Goal: Information Seeking & Learning: Learn about a topic

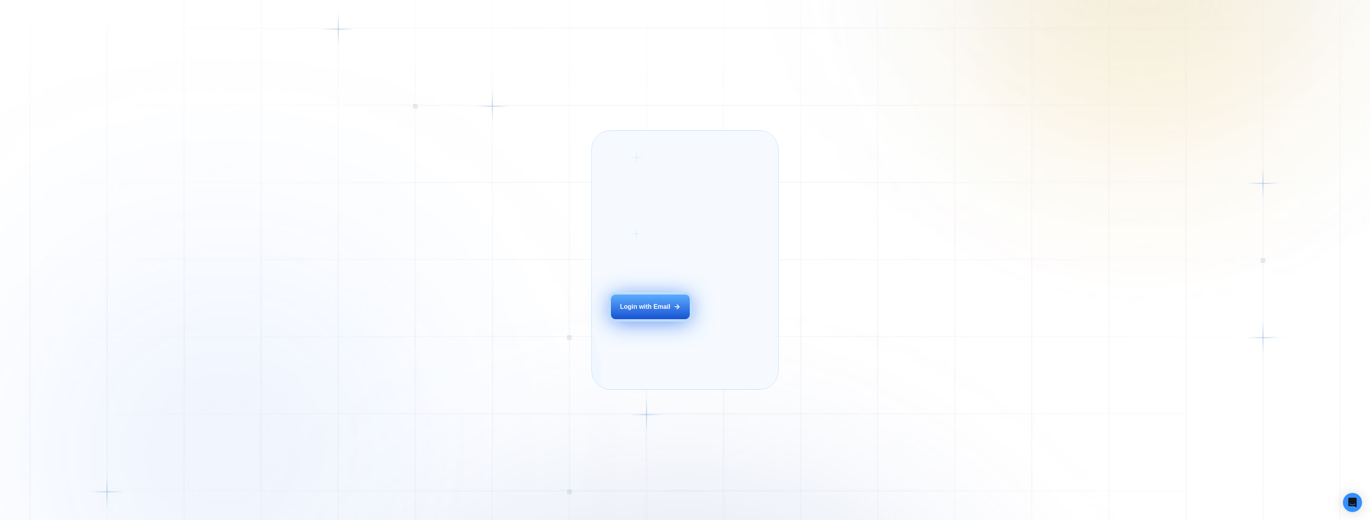
click at [639, 311] on div "Login with Email" at bounding box center [645, 306] width 51 height 9
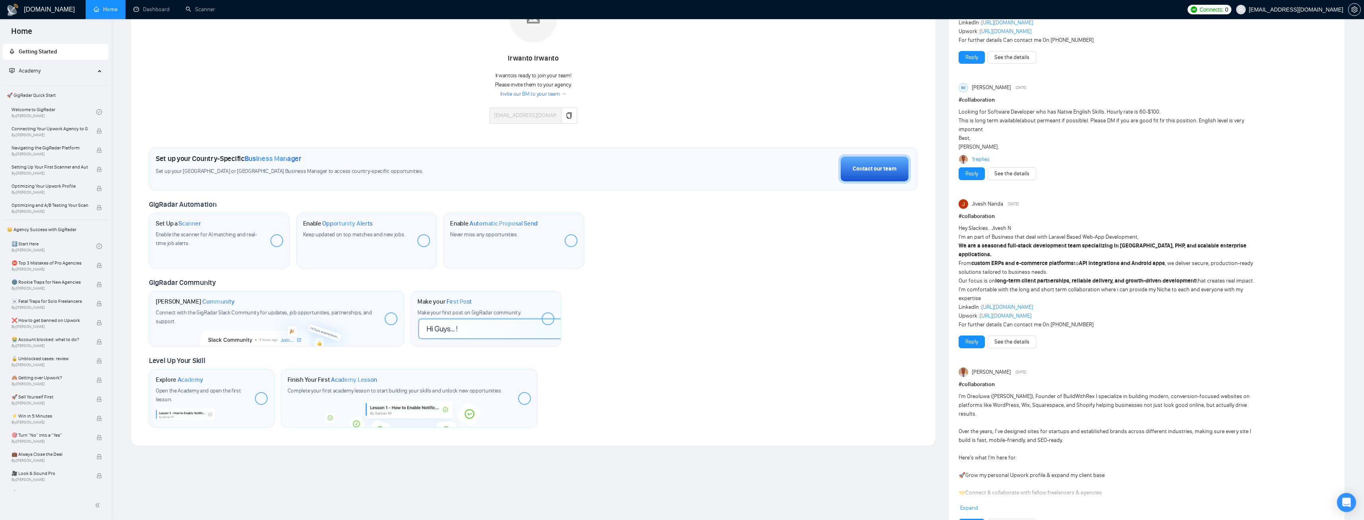
scroll to position [199, 0]
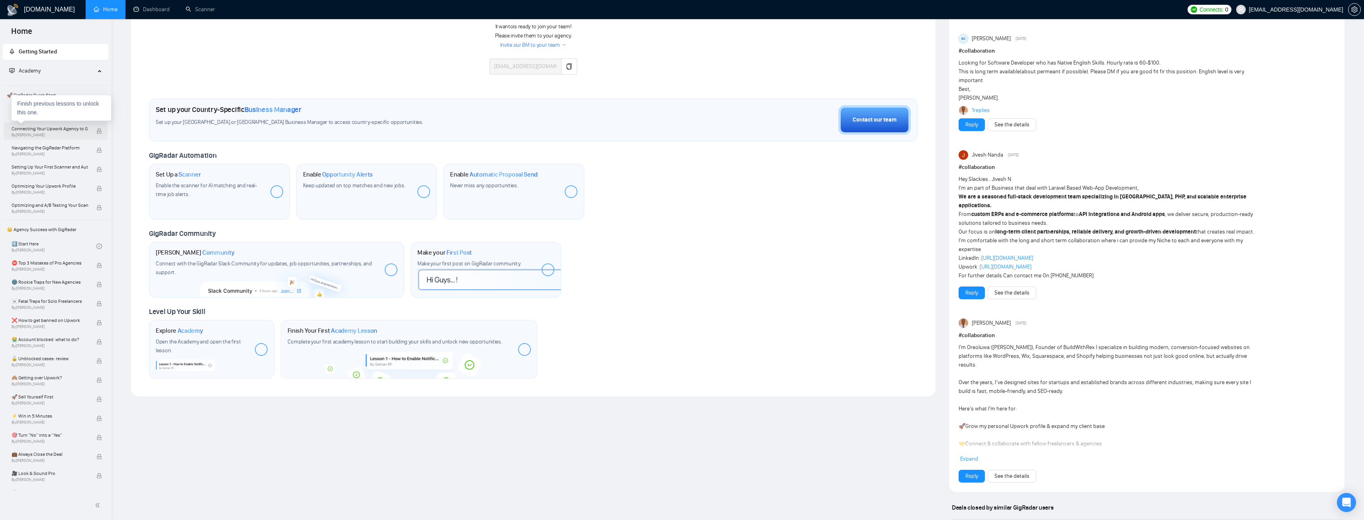
click at [40, 131] on span "Connecting Your Upwork Agency to GigRadar" at bounding box center [50, 129] width 76 height 8
click at [31, 110] on link "Welcome to GigRadar By [PERSON_NAME]" at bounding box center [54, 112] width 85 height 18
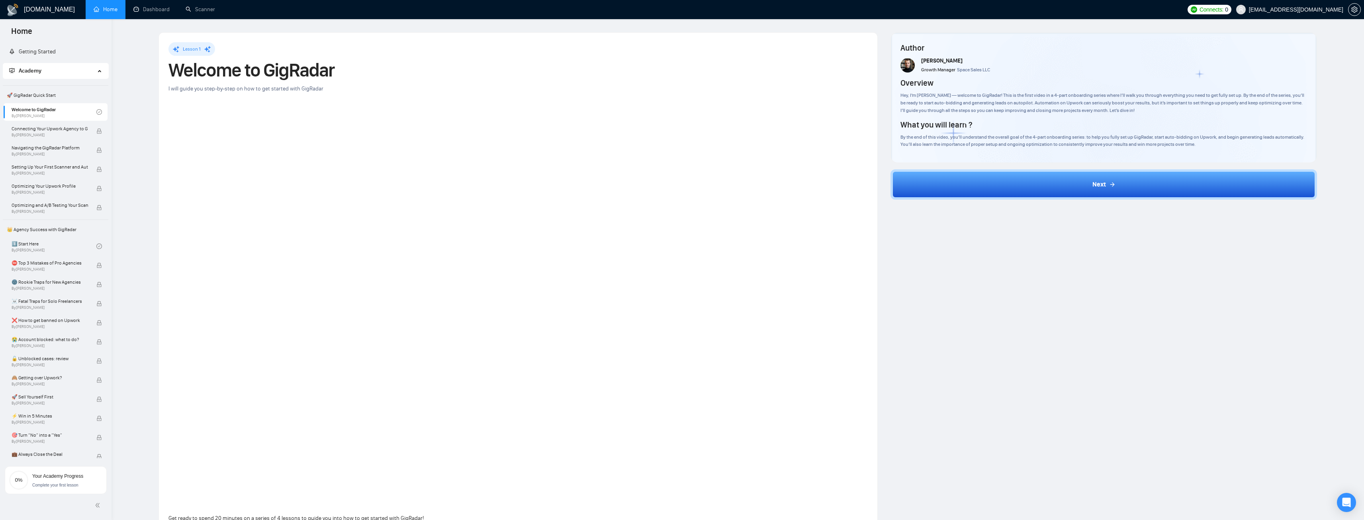
click at [59, 71] on span "Academy" at bounding box center [52, 71] width 86 height 16
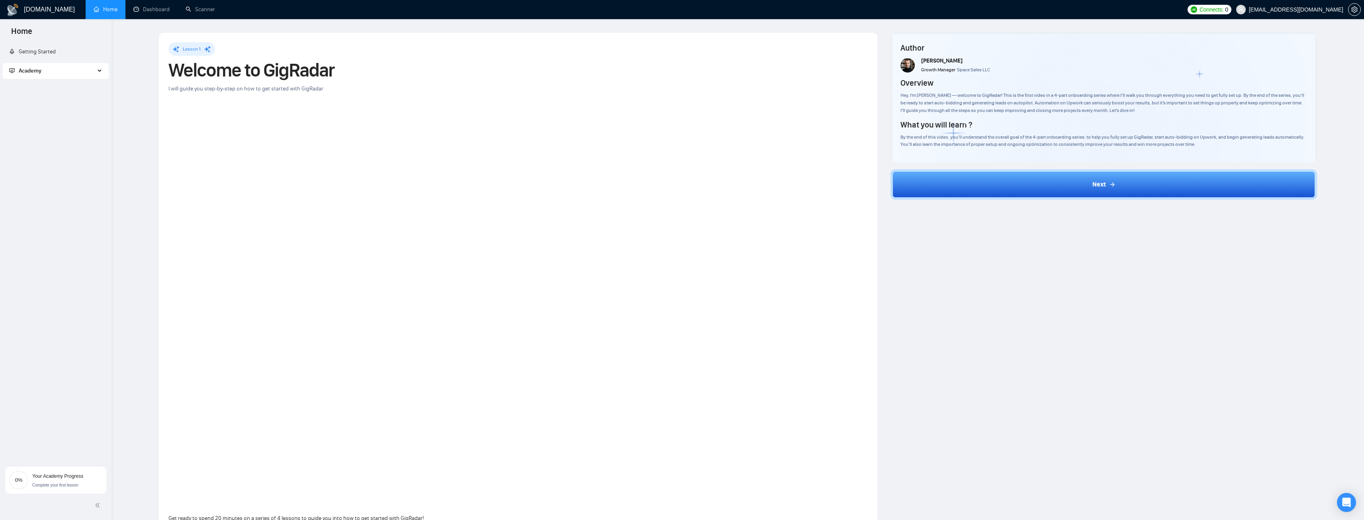
click at [59, 71] on span "Academy" at bounding box center [52, 71] width 86 height 16
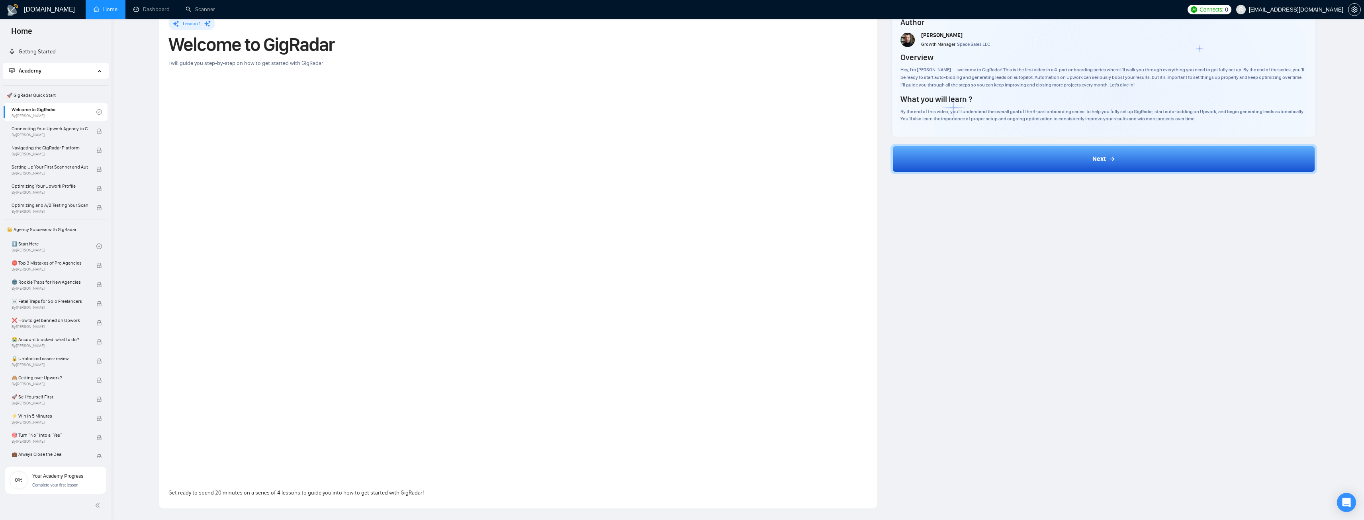
scroll to position [23, 0]
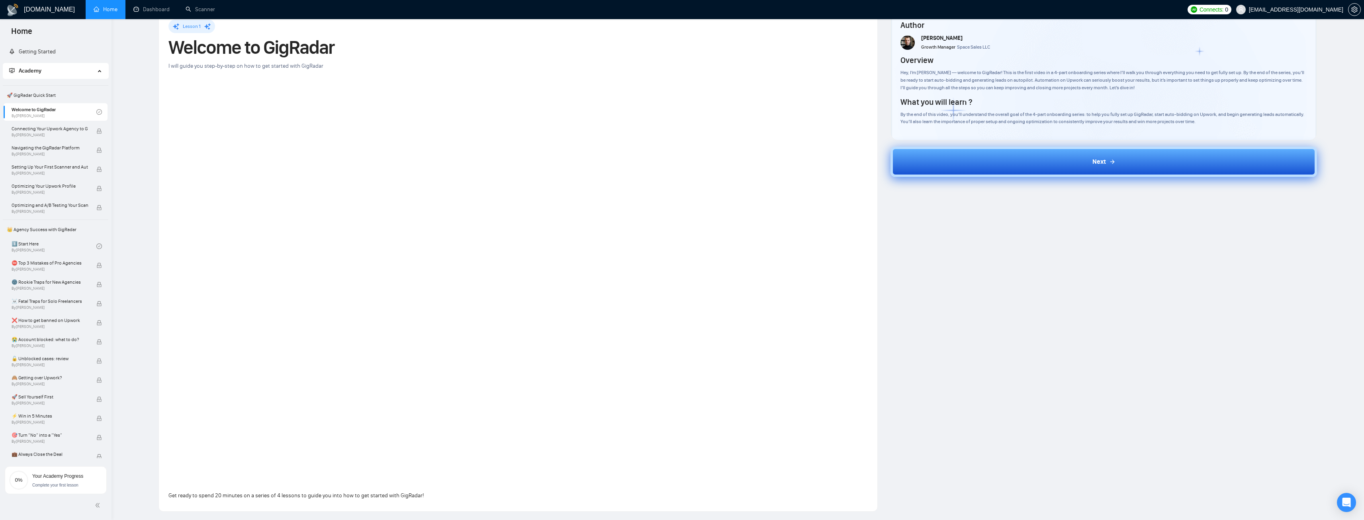
click at [962, 171] on button "Next" at bounding box center [1103, 162] width 426 height 30
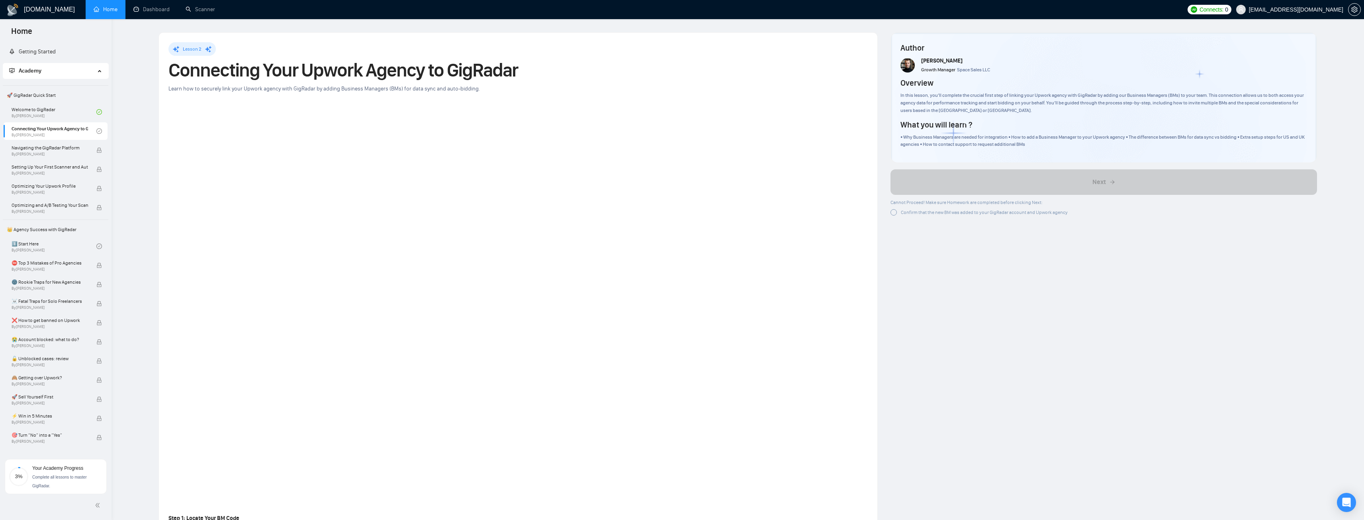
click at [929, 216] on div "Confirm that the new BM was added to your GigRadar account and Upwork agency" at bounding box center [984, 212] width 167 height 8
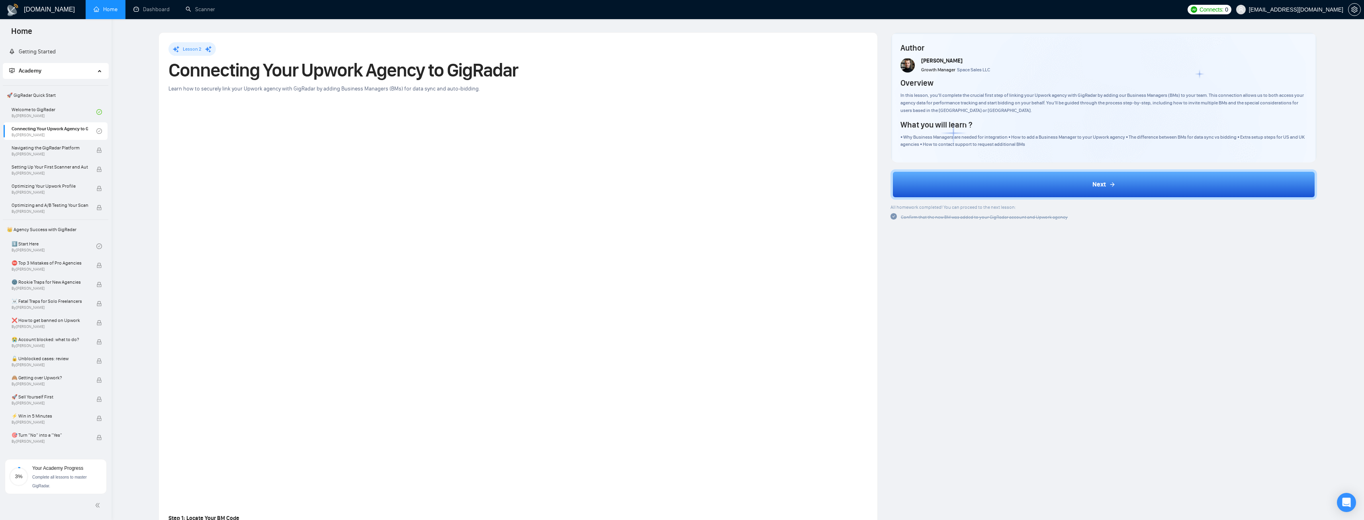
click at [895, 210] on div "All homework completed! You can proceed to the next lesson:" at bounding box center [978, 207] width 177 height 8
click at [893, 218] on icon "check-circle" at bounding box center [893, 216] width 6 height 6
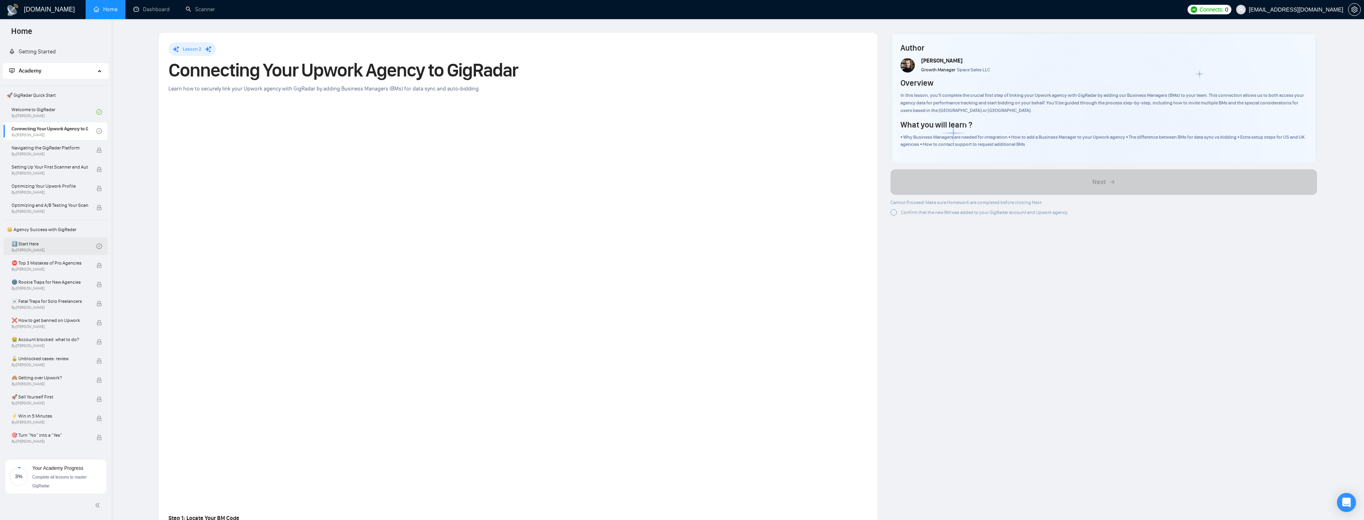
click at [40, 248] on link "1️⃣ Start Here By [PERSON_NAME]" at bounding box center [54, 246] width 85 height 18
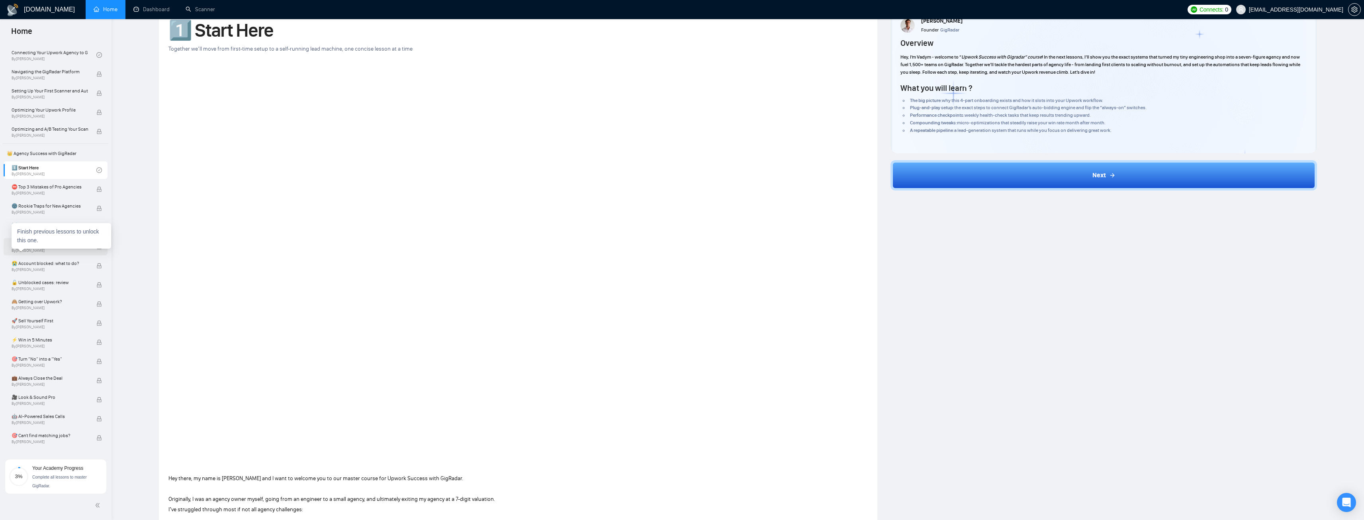
scroll to position [80, 0]
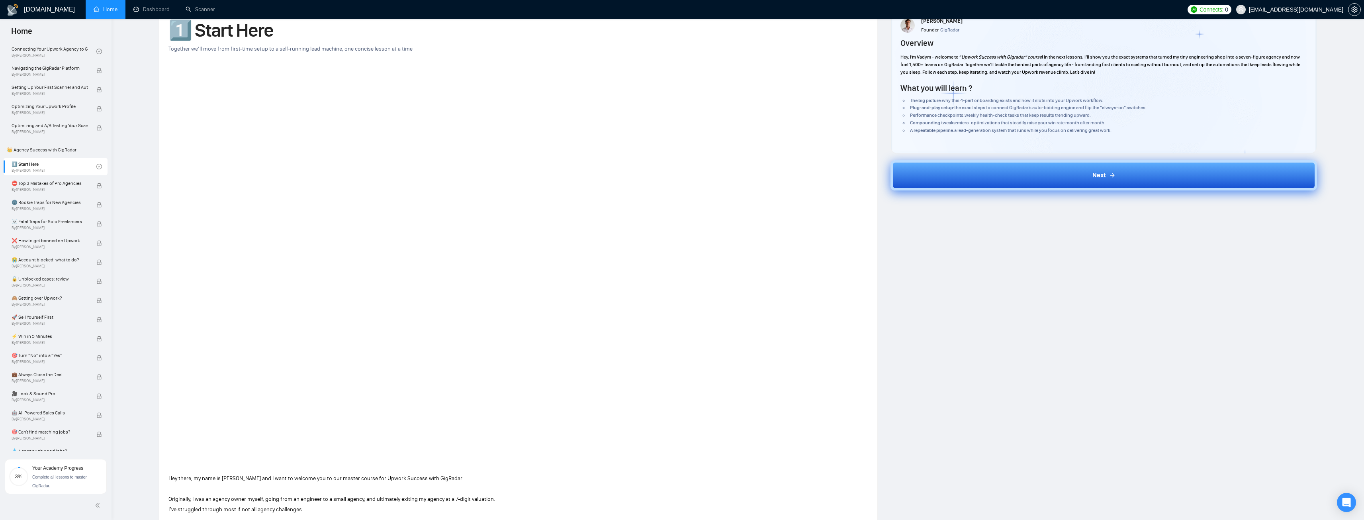
click at [1049, 180] on button "Next" at bounding box center [1103, 175] width 426 height 30
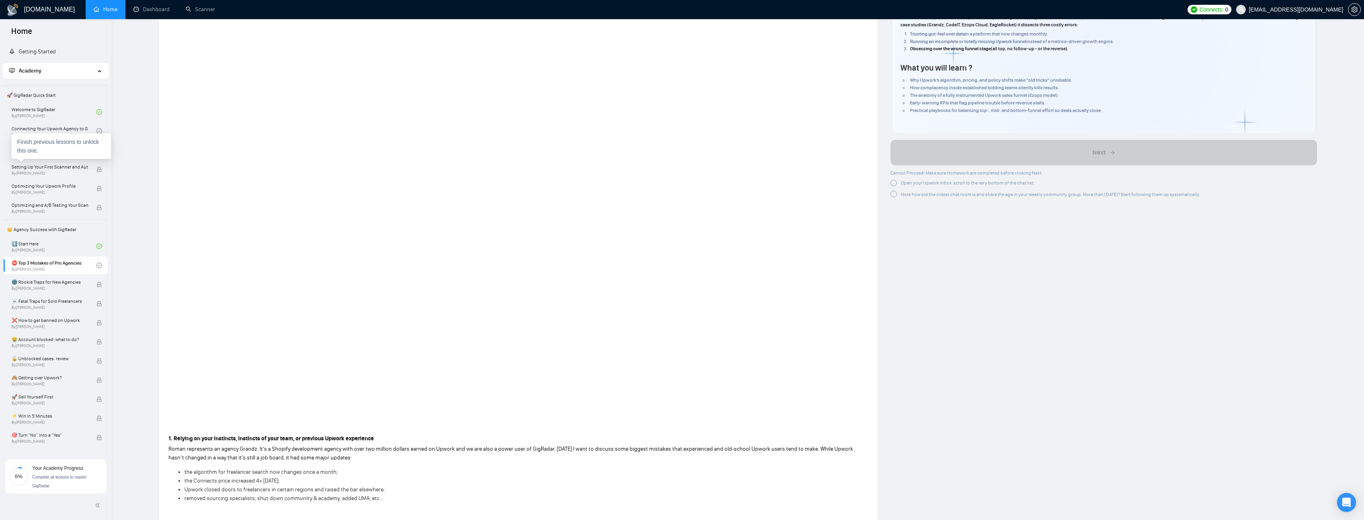
click at [75, 137] on div "Finish previous lessons to unlock this one." at bounding box center [62, 145] width 100 height 25
click at [76, 127] on link "Connecting Your Upwork Agency to GigRadar By [PERSON_NAME]" at bounding box center [54, 131] width 85 height 18
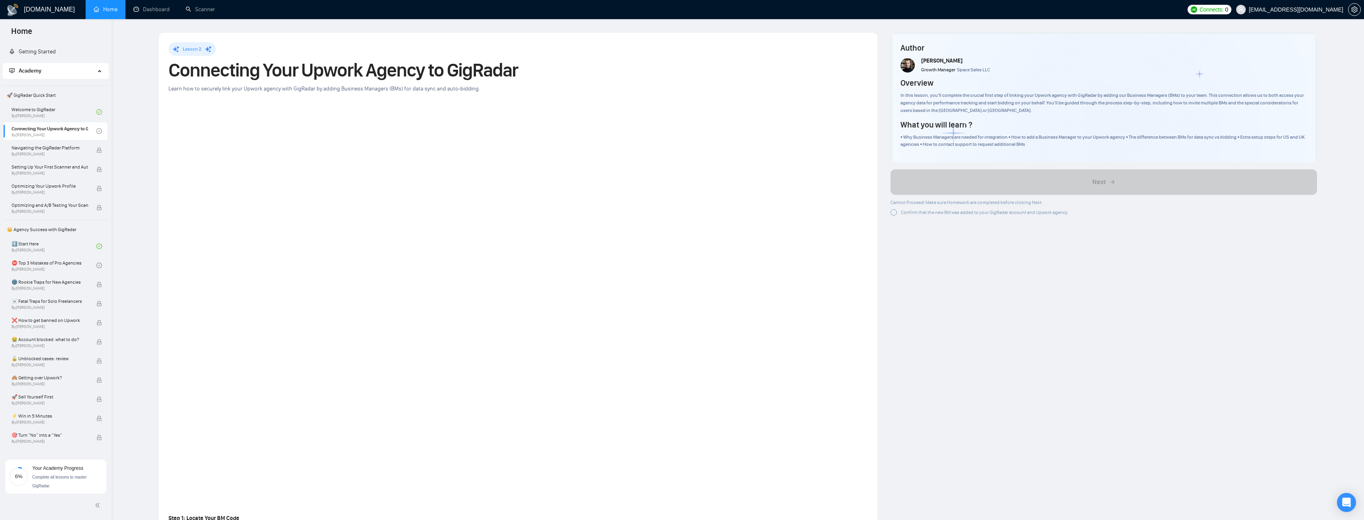
click at [891, 212] on div at bounding box center [893, 212] width 6 height 6
